Goal: Task Accomplishment & Management: Use online tool/utility

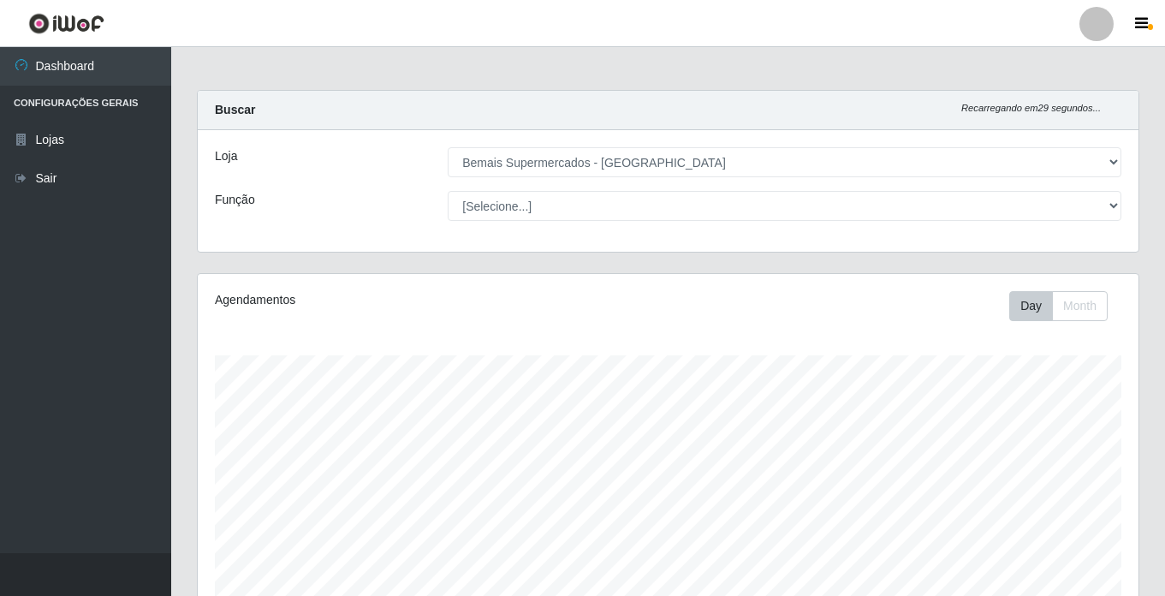
select select "250"
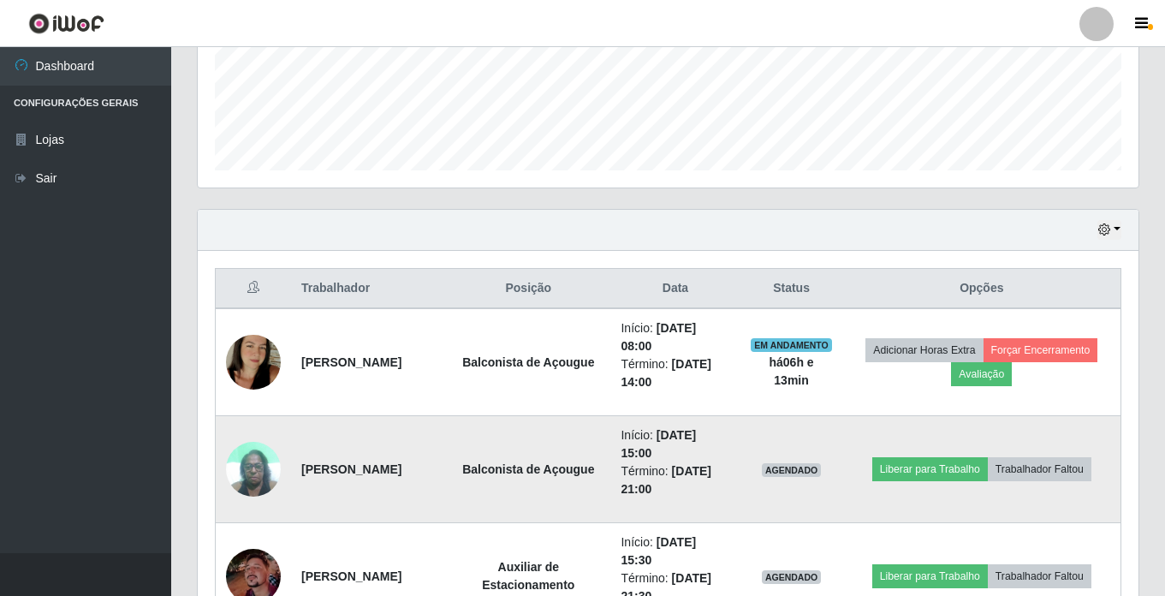
scroll to position [472, 0]
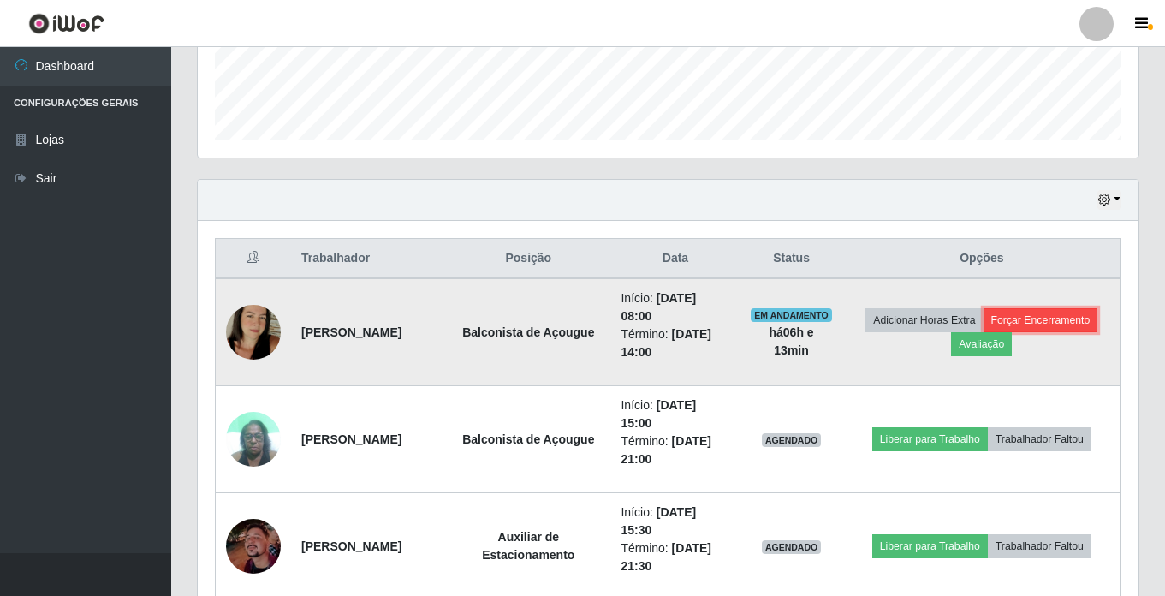
click at [1056, 315] on button "Forçar Encerramento" at bounding box center [1041, 320] width 115 height 24
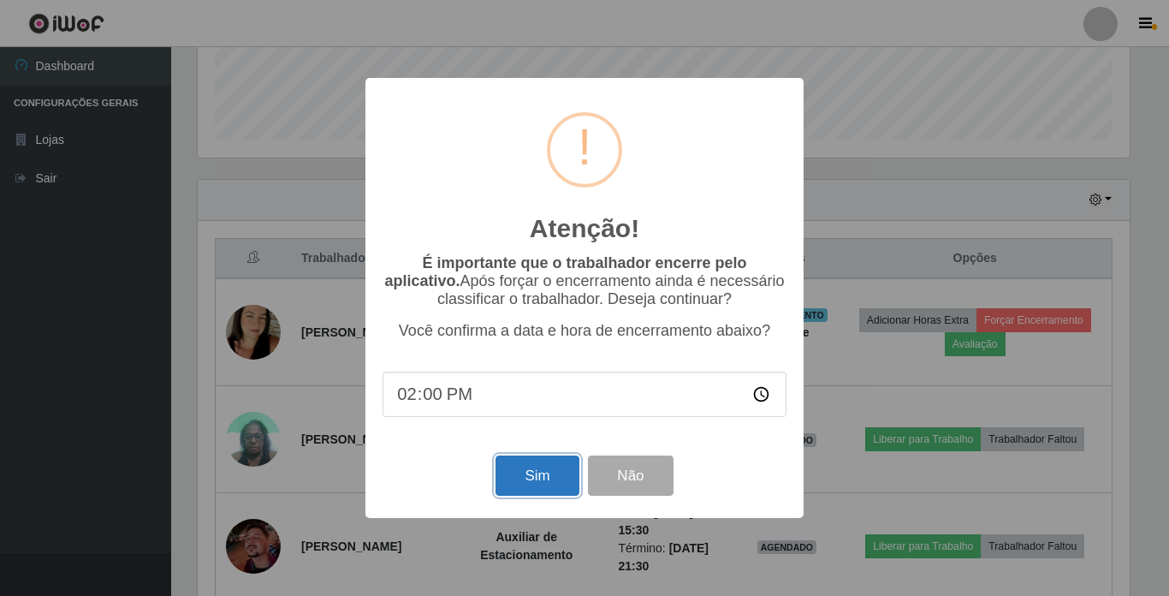
click at [546, 485] on button "Sim" at bounding box center [537, 475] width 83 height 40
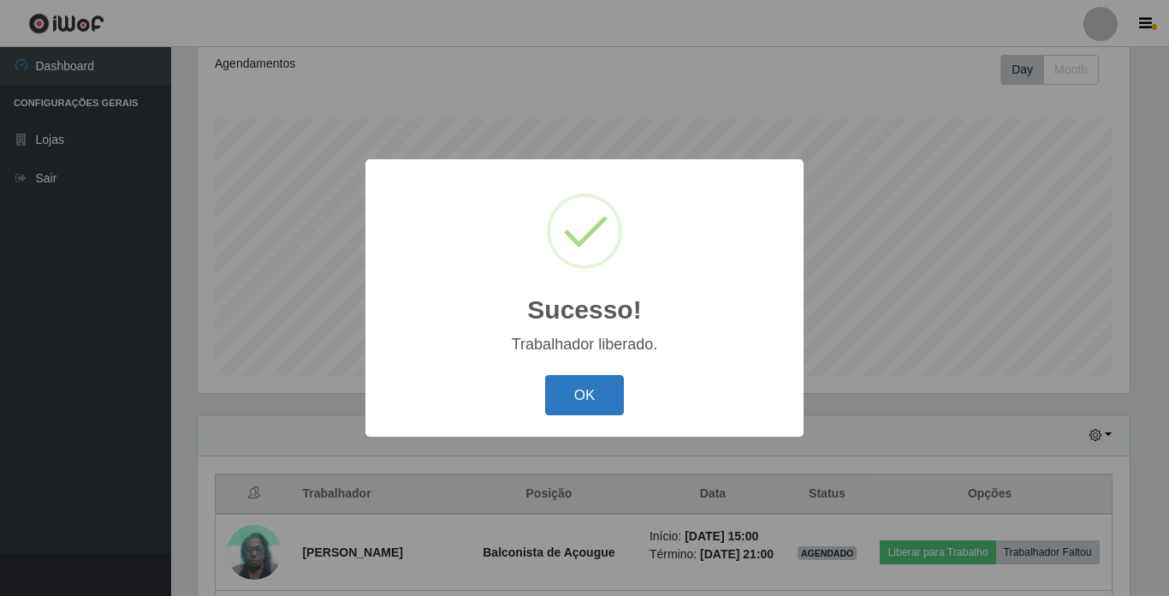
click at [592, 397] on button "OK" at bounding box center [585, 395] width 80 height 40
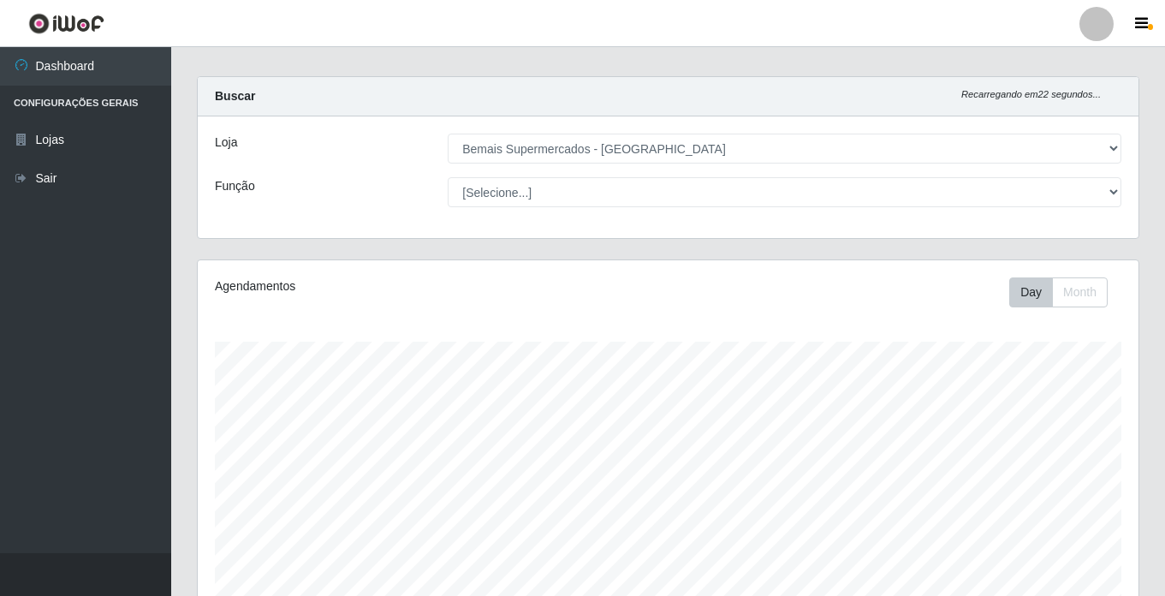
scroll to position [0, 0]
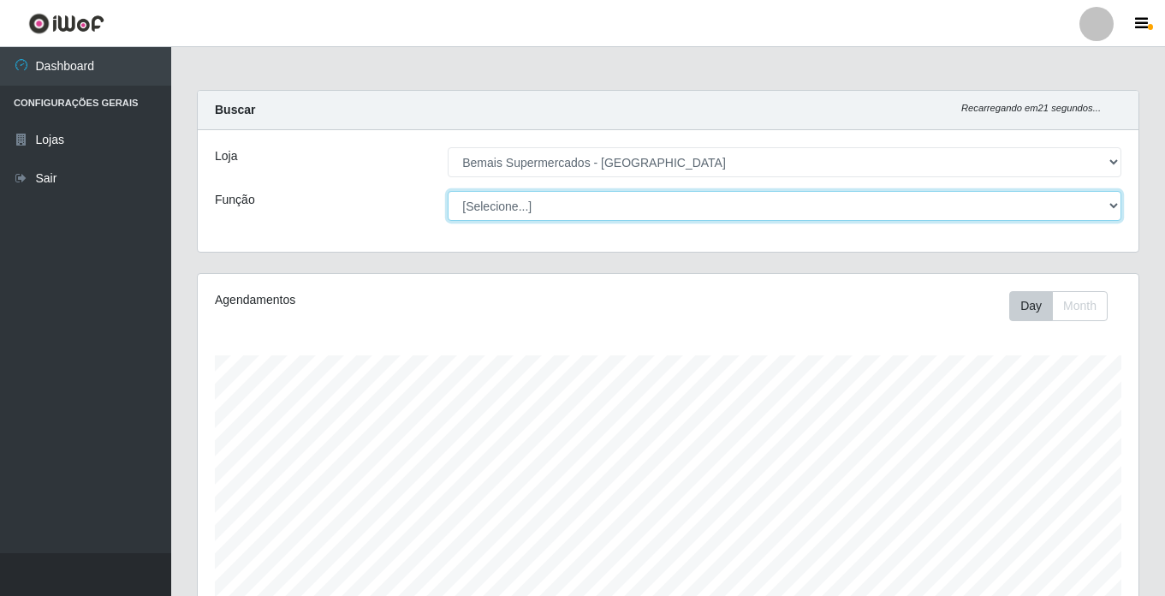
click at [554, 214] on select "[Selecione...] ASG ASG + ASG ++ Auxiliar de Estacionamento Auxiliar de Estacion…" at bounding box center [785, 206] width 674 height 30
click at [448, 191] on select "[Selecione...] ASG ASG + ASG ++ Auxiliar de Estacionamento Auxiliar de Estacion…" at bounding box center [785, 206] width 674 height 30
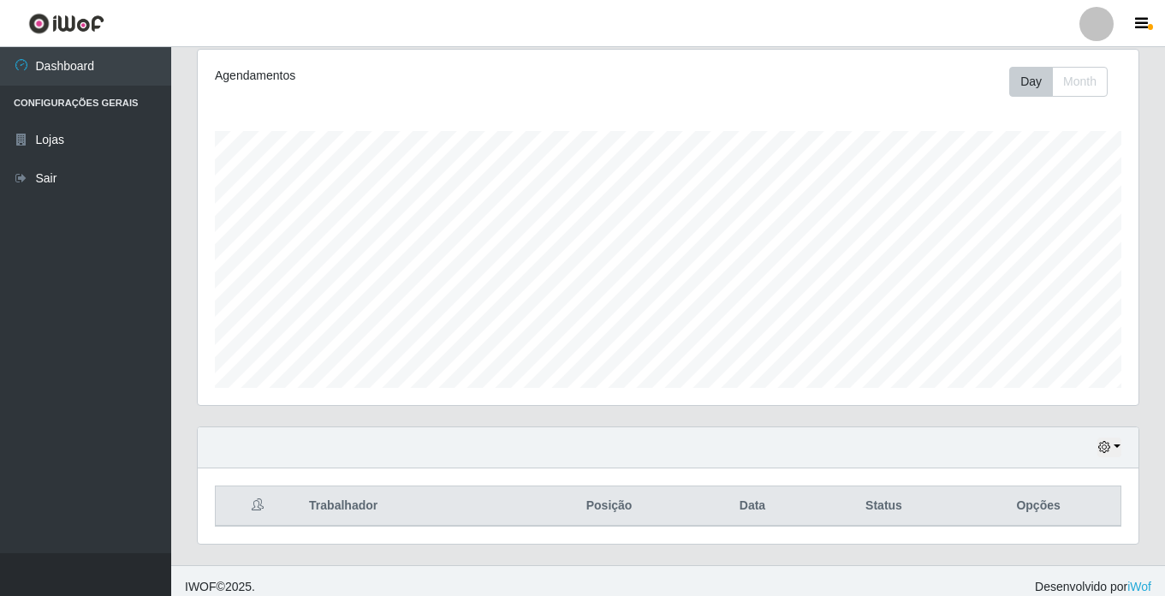
scroll to position [236, 0]
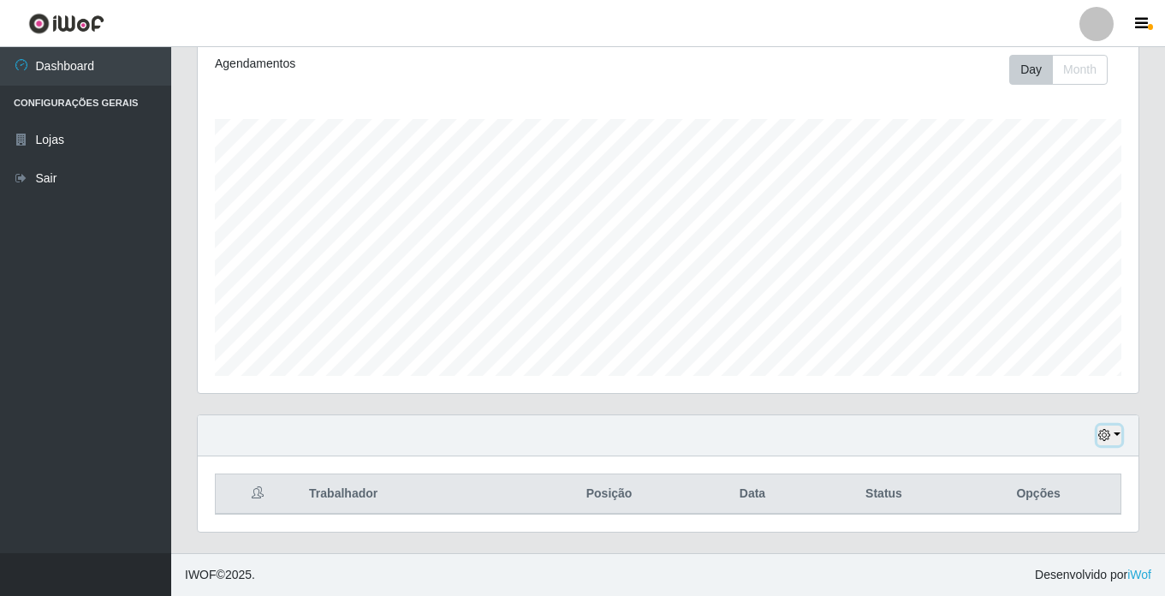
click at [1105, 434] on icon "button" at bounding box center [1104, 435] width 12 height 12
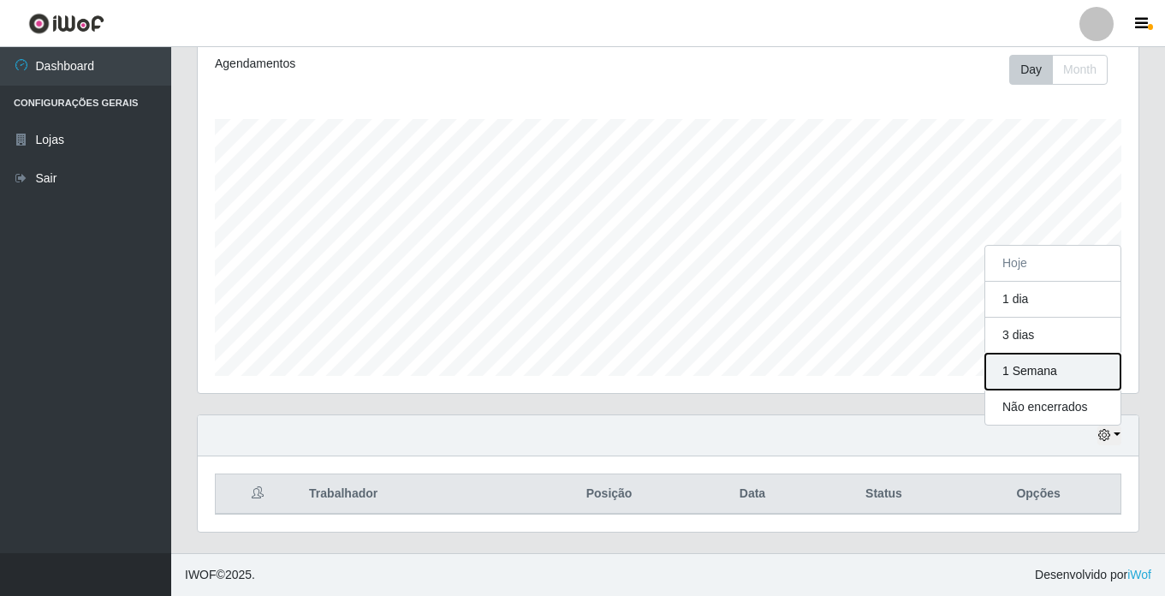
click at [1036, 366] on button "1 Semana" at bounding box center [1052, 372] width 135 height 36
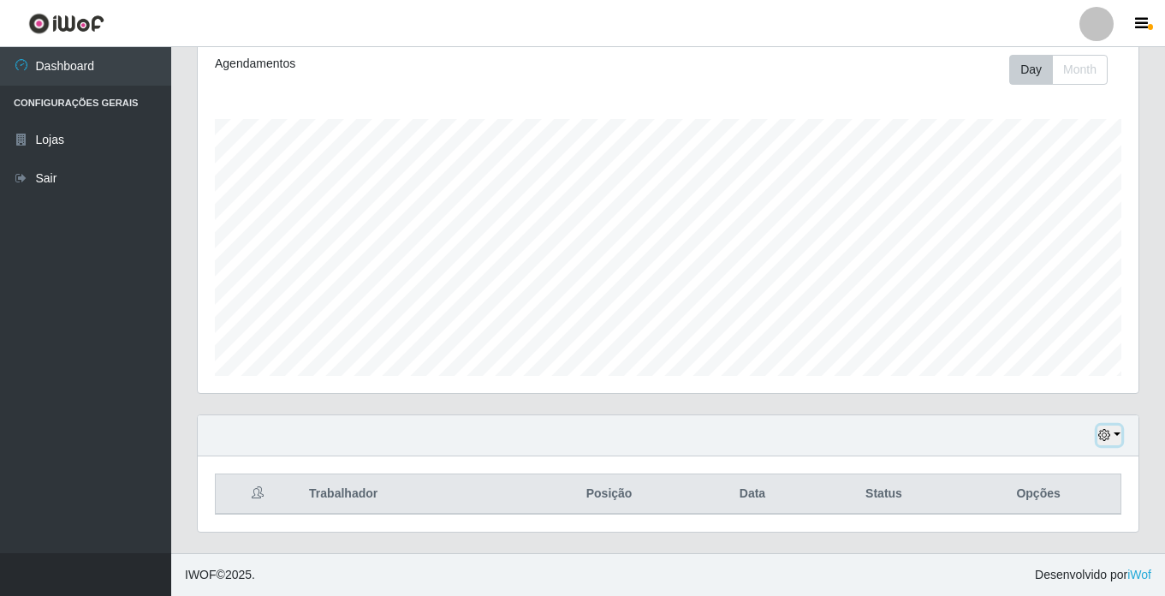
click at [1109, 437] on icon "button" at bounding box center [1104, 435] width 12 height 12
click at [889, 474] on th "Status" at bounding box center [884, 494] width 145 height 40
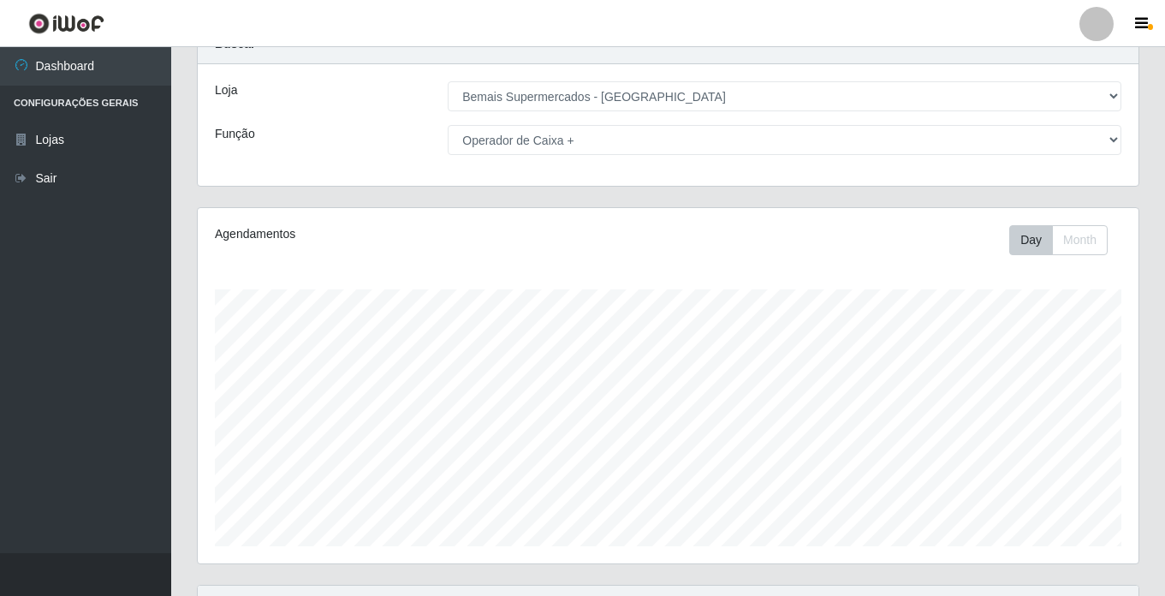
scroll to position [65, 0]
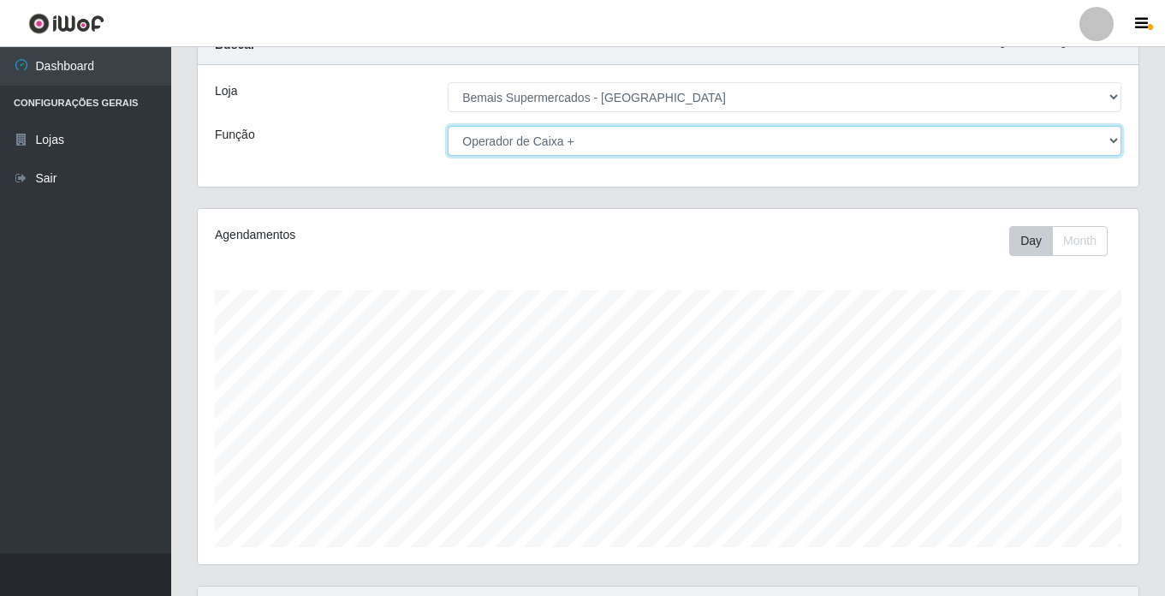
click at [557, 147] on select "[Selecione...] ASG ASG + ASG ++ Auxiliar de Estacionamento Auxiliar de Estacion…" at bounding box center [785, 141] width 674 height 30
click at [448, 126] on select "[Selecione...] ASG ASG + ASG ++ Auxiliar de Estacionamento Auxiliar de Estacion…" at bounding box center [785, 141] width 674 height 30
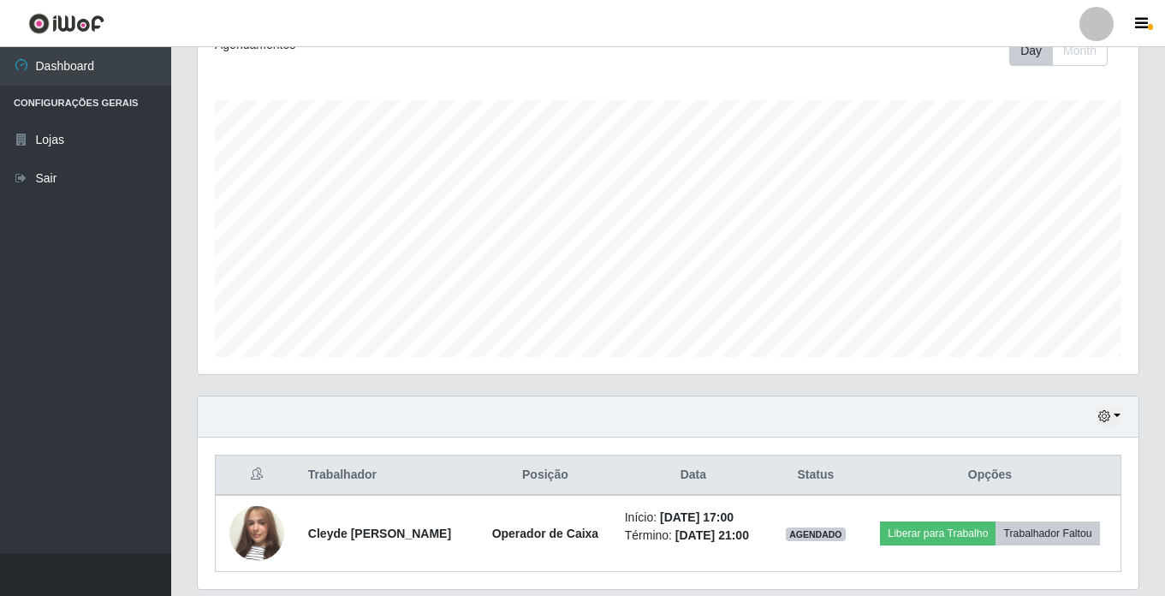
scroll to position [312, 0]
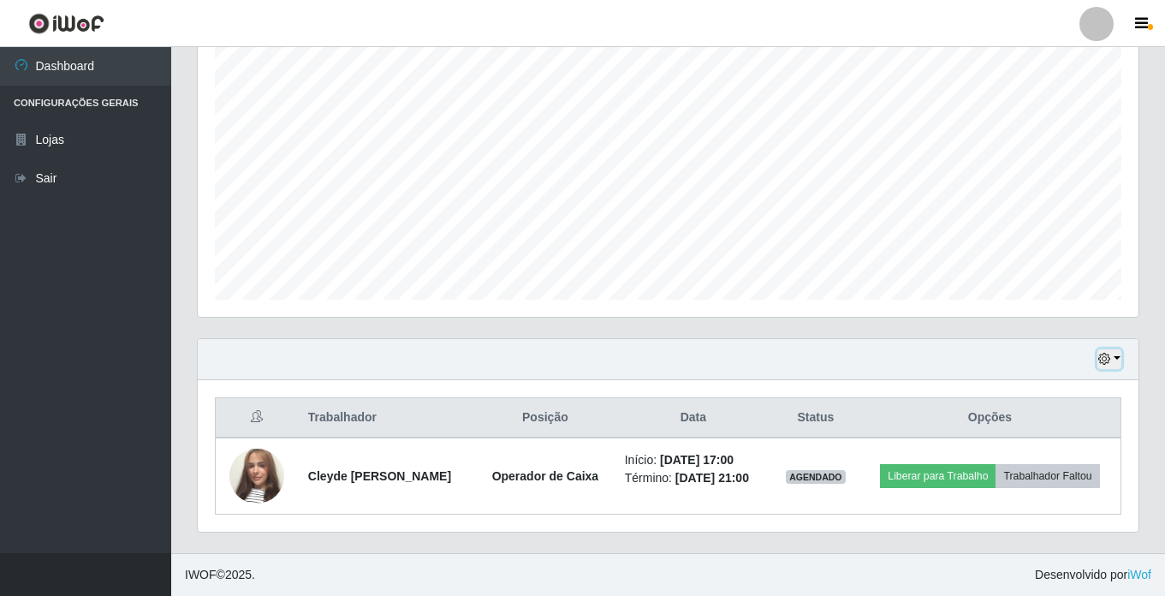
click at [1117, 362] on button "button" at bounding box center [1109, 359] width 24 height 20
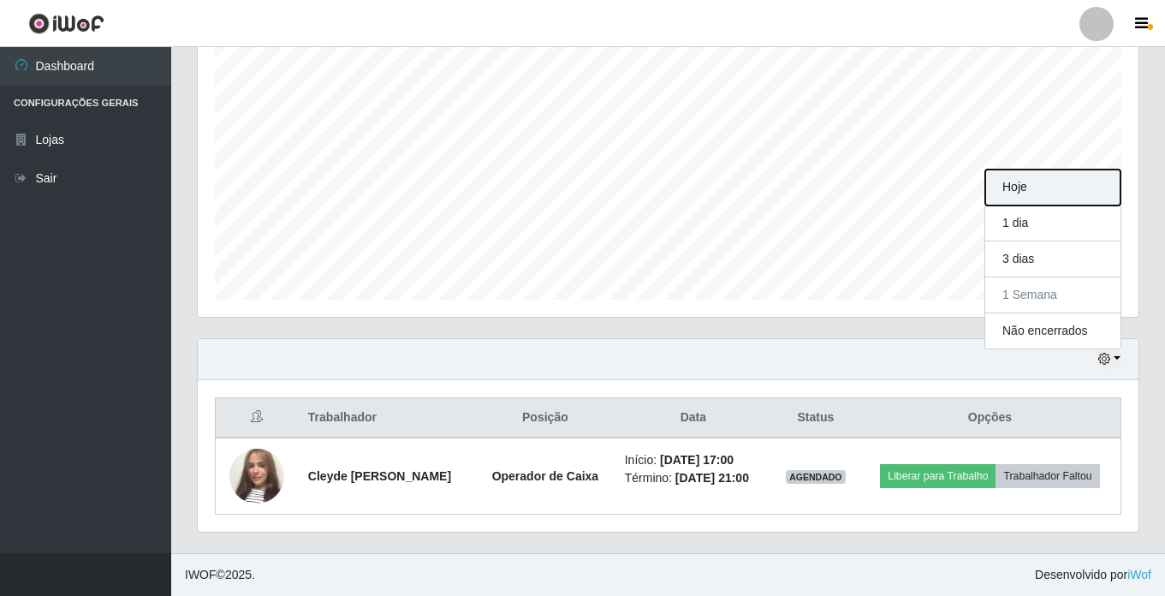
click at [1039, 187] on button "Hoje" at bounding box center [1052, 188] width 135 height 36
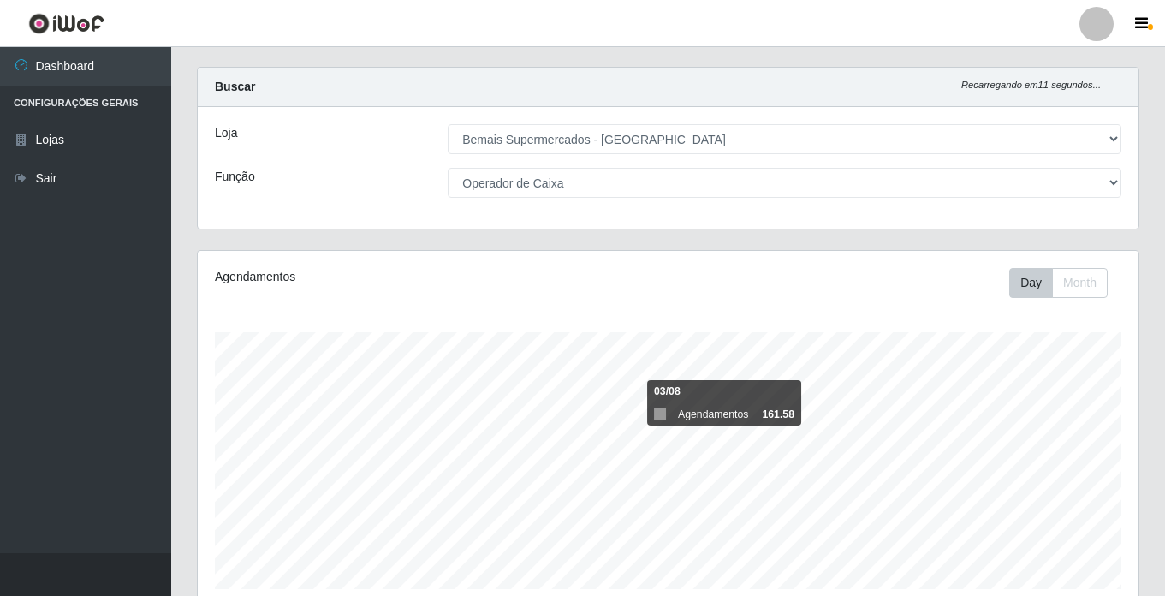
scroll to position [0, 0]
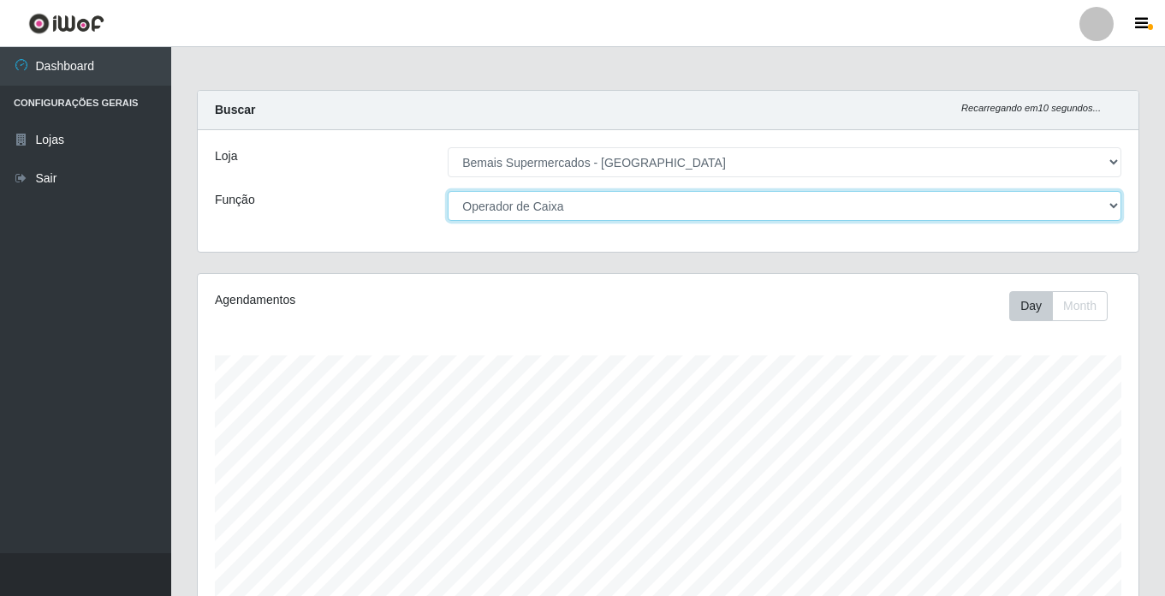
click at [526, 211] on select "[Selecione...] ASG ASG + ASG ++ Auxiliar de Estacionamento Auxiliar de Estacion…" at bounding box center [785, 206] width 674 height 30
select select "[Selecione...]"
click at [448, 191] on select "[Selecione...] ASG ASG + ASG ++ Auxiliar de Estacionamento Auxiliar de Estacion…" at bounding box center [785, 206] width 674 height 30
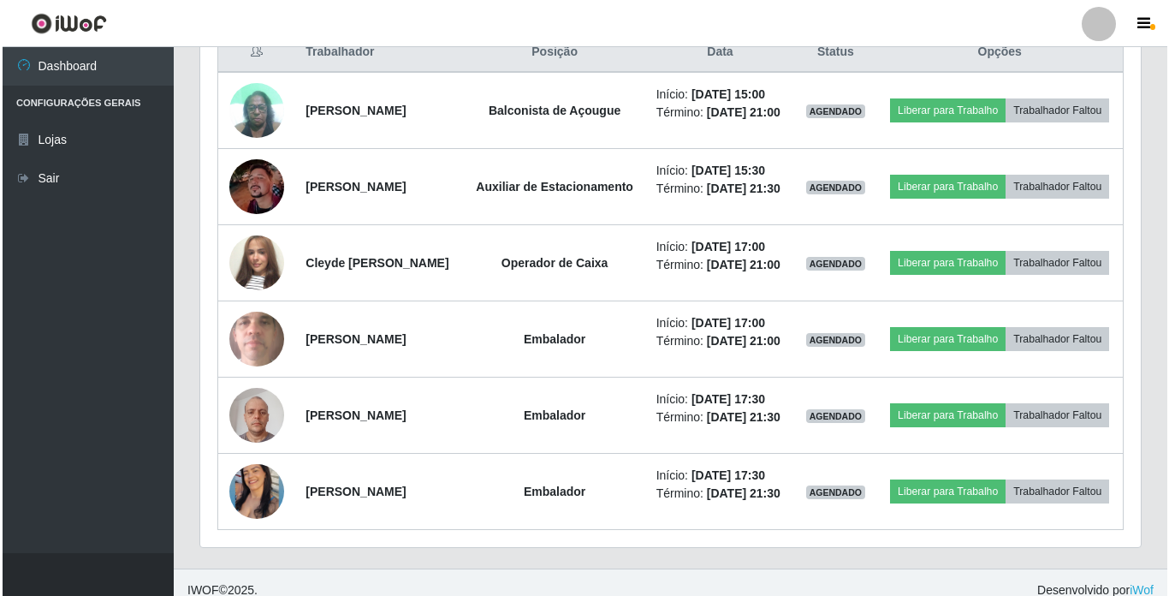
scroll to position [685, 0]
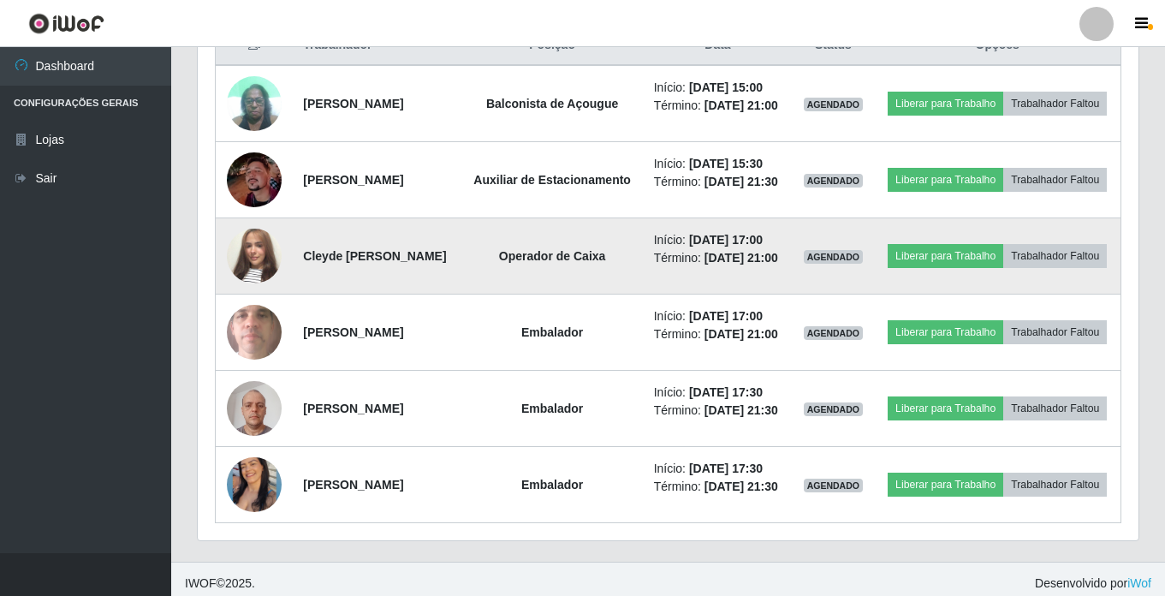
click at [259, 291] on img at bounding box center [254, 256] width 55 height 98
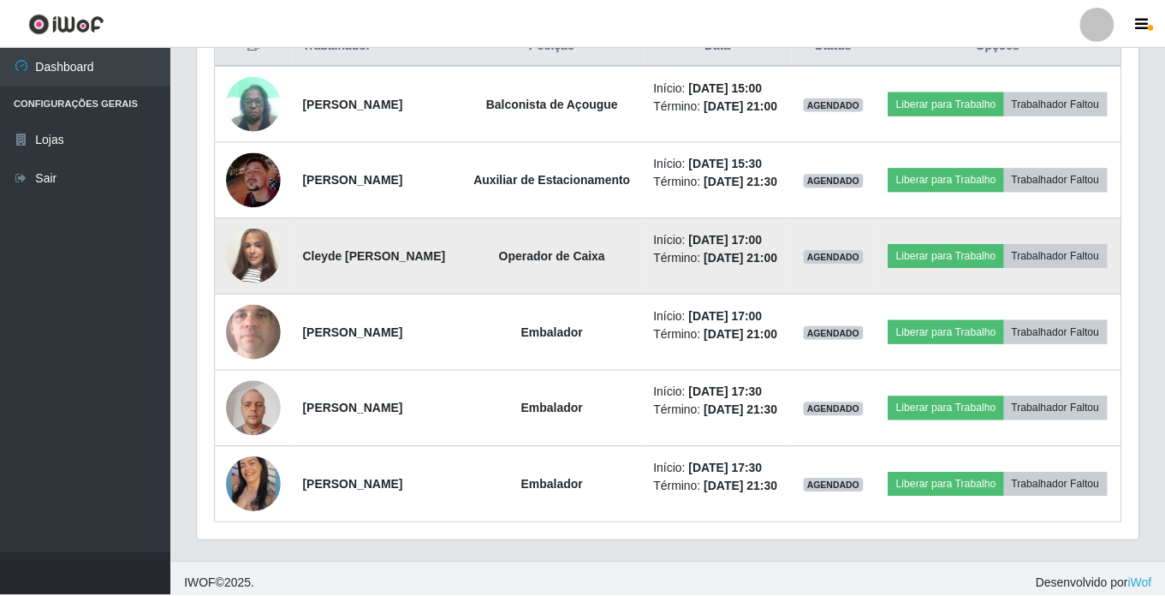
scroll to position [355, 932]
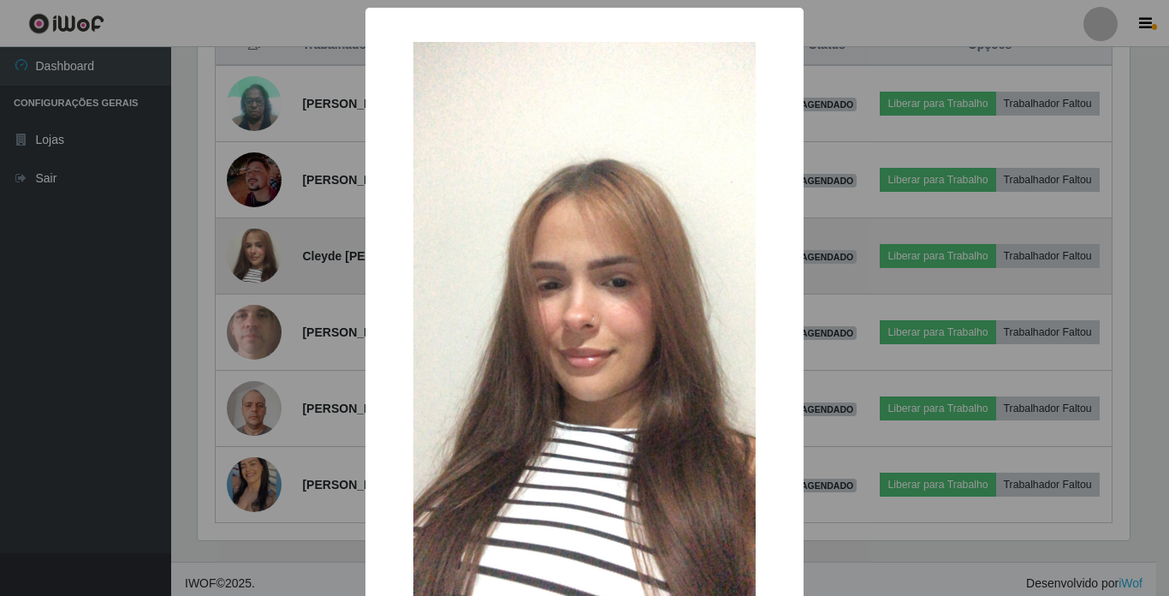
click at [259, 291] on div "× OK Cancel" at bounding box center [584, 298] width 1169 height 596
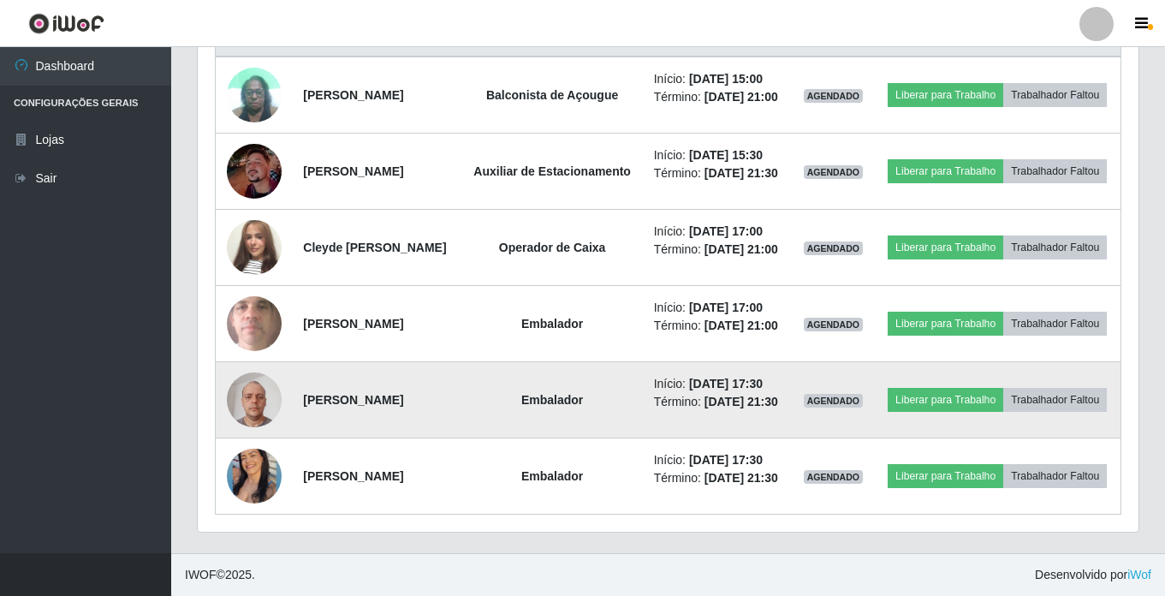
scroll to position [770, 0]
